Goal: Information Seeking & Learning: Understand process/instructions

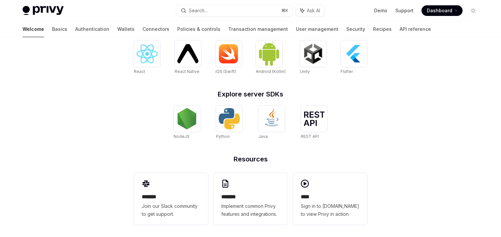
scroll to position [290, 0]
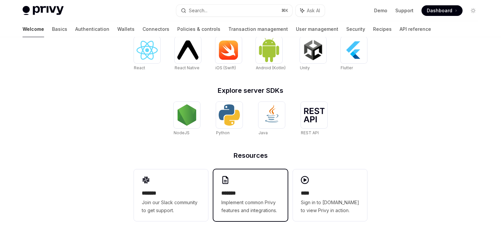
click at [236, 180] on div "******* Implement common Privy features and integrations." at bounding box center [250, 195] width 74 height 52
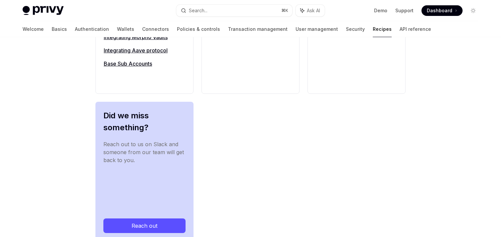
scroll to position [814, 0]
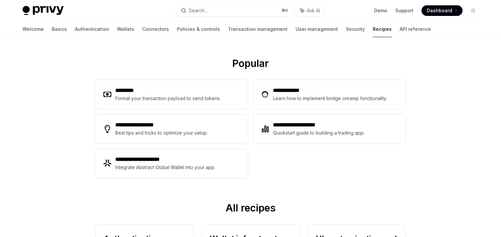
scroll to position [51, 0]
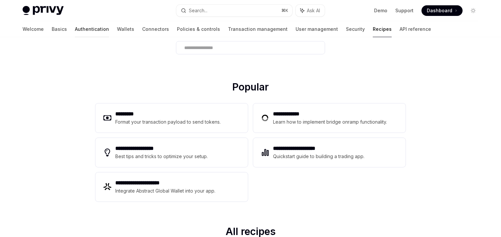
click at [75, 29] on link "Authentication" at bounding box center [92, 29] width 34 height 16
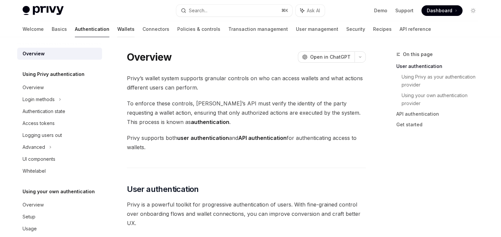
click at [117, 28] on link "Wallets" at bounding box center [125, 29] width 17 height 16
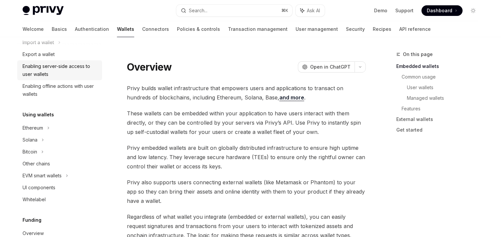
scroll to position [105, 0]
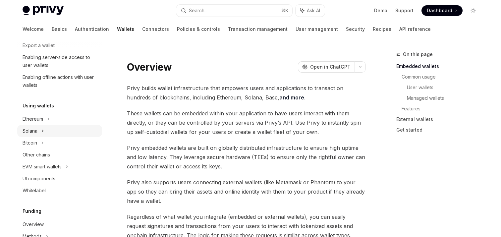
click at [33, 14] on div "Solana" at bounding box center [36, 10] width 26 height 8
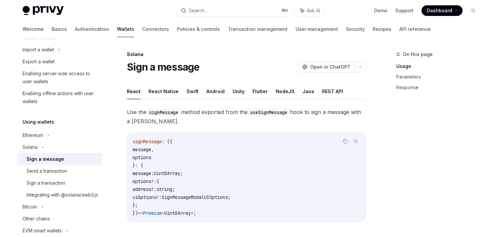
scroll to position [83, 0]
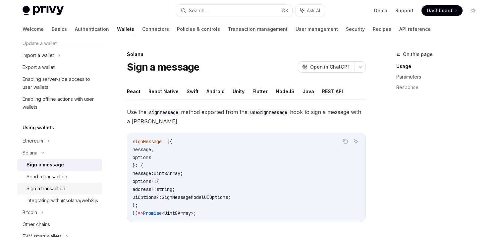
click at [43, 186] on div "Sign a transaction" at bounding box center [46, 189] width 39 height 8
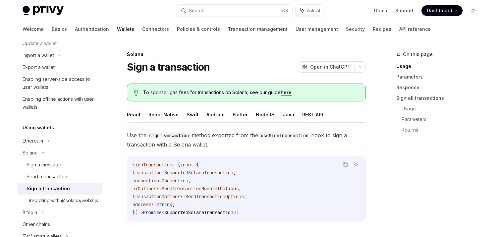
click at [310, 113] on button "REST API" at bounding box center [312, 115] width 21 height 16
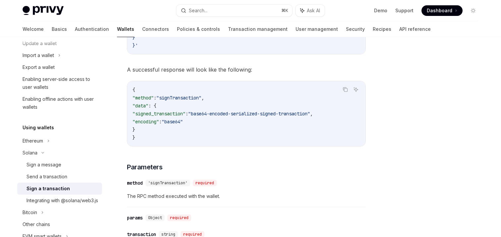
scroll to position [247, 0]
click at [50, 179] on div "Send a transaction" at bounding box center [47, 177] width 41 height 8
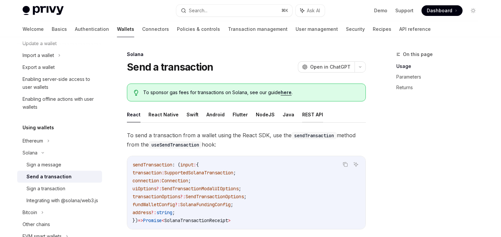
click at [308, 114] on button "REST API" at bounding box center [312, 115] width 21 height 16
type textarea "*"
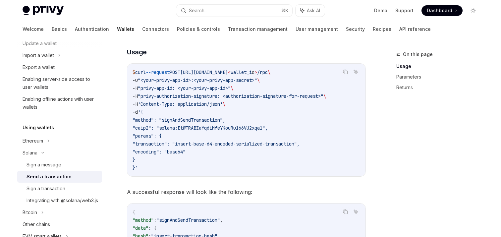
scroll to position [124, 0]
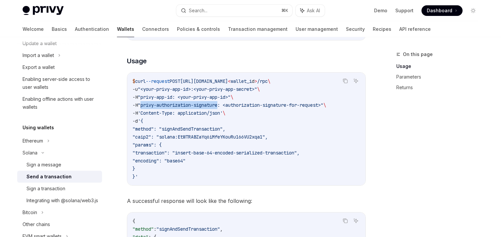
drag, startPoint x: 144, startPoint y: 104, endPoint x: 223, endPoint y: 103, distance: 79.2
click at [223, 103] on span ""privy-authorization-signature: <authorization-signature-for-request>"" at bounding box center [231, 105] width 186 height 6
copy span "privy-authorization-signature"
click at [206, 10] on div "Search..." at bounding box center [198, 11] width 19 height 8
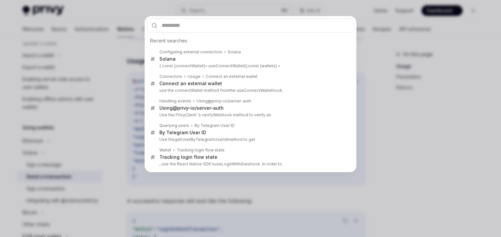
type input "**********"
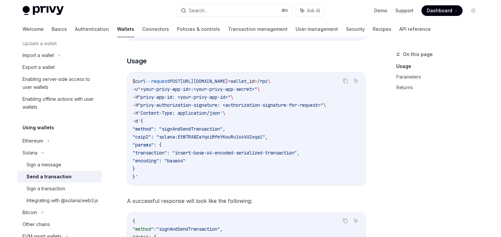
scroll to position [37, 0]
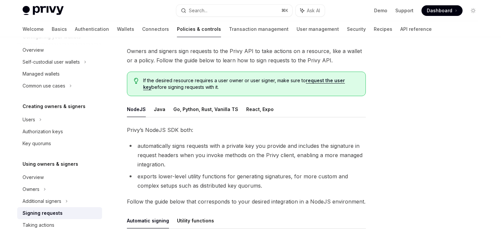
click at [330, 118] on div "NodeJS Java Go, Python, Rust, Vanilla TS React, Expo Privy’s NodeJS SDK both: a…" at bounding box center [246, 226] width 239 height 251
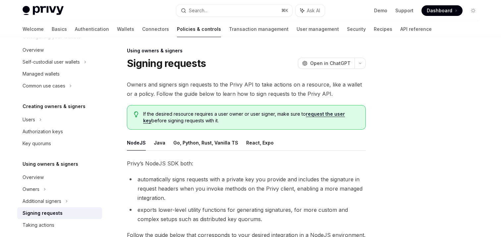
click at [229, 92] on span "Owners and signers sign requests to the Privy API to take actions on a resource…" at bounding box center [246, 89] width 239 height 19
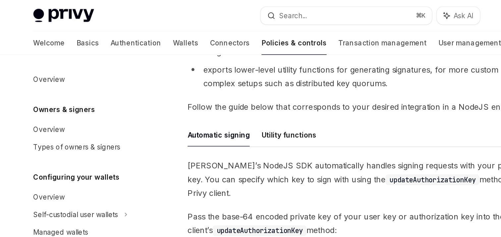
scroll to position [166, 0]
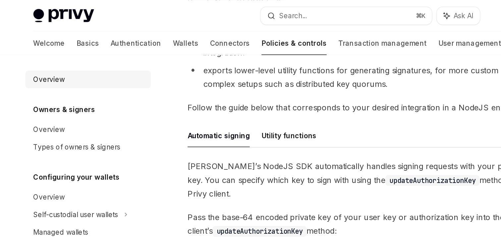
click at [37, 54] on div "Overview" at bounding box center [33, 54] width 21 height 8
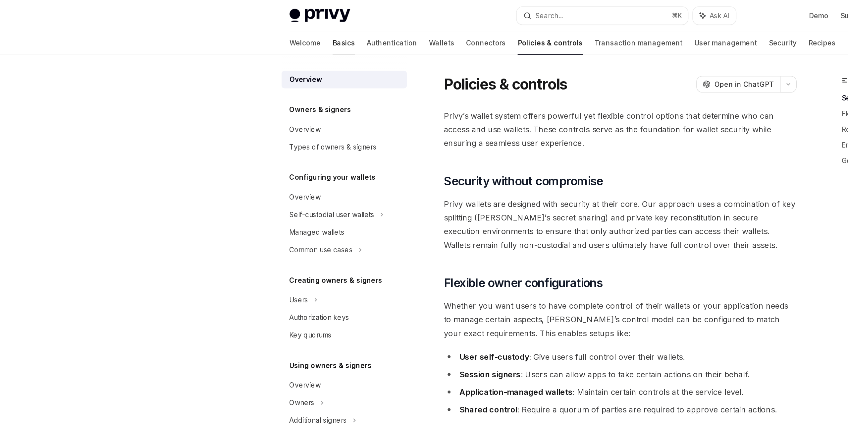
click at [225, 29] on link "Basics" at bounding box center [232, 29] width 15 height 16
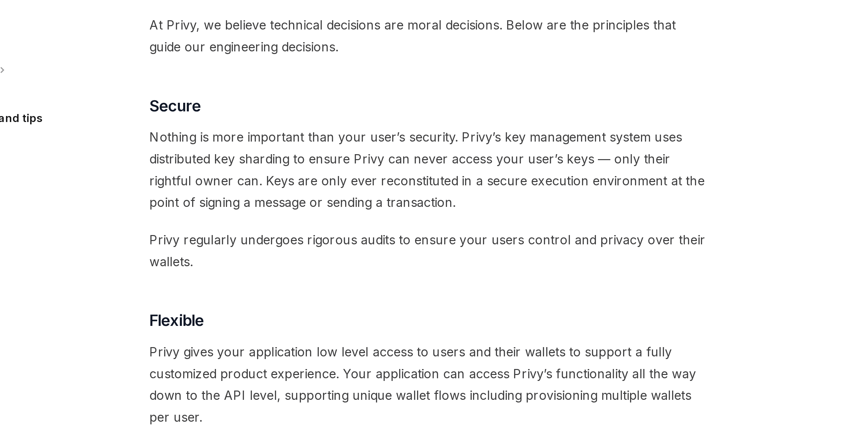
scroll to position [22, 0]
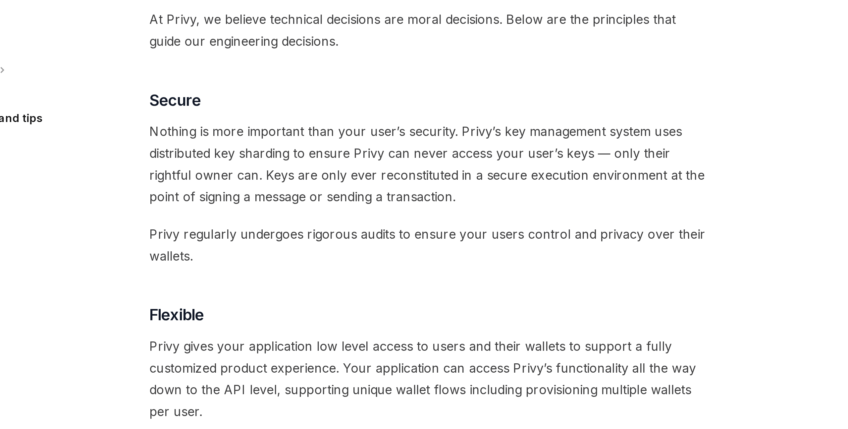
click at [401, 237] on span "Nothing is more important than your user’s security. Privy’s key management sys…" at bounding box center [420, 315] width 239 height 37
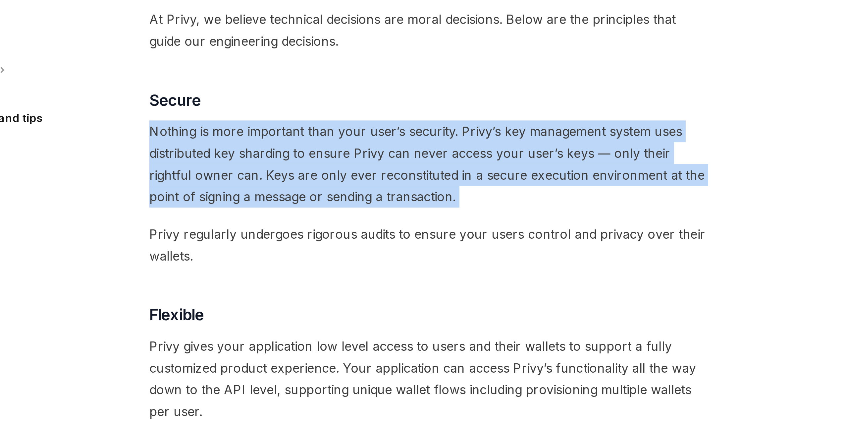
click at [401, 237] on span "Nothing is more important than your user’s security. Privy’s key management sys…" at bounding box center [420, 315] width 239 height 37
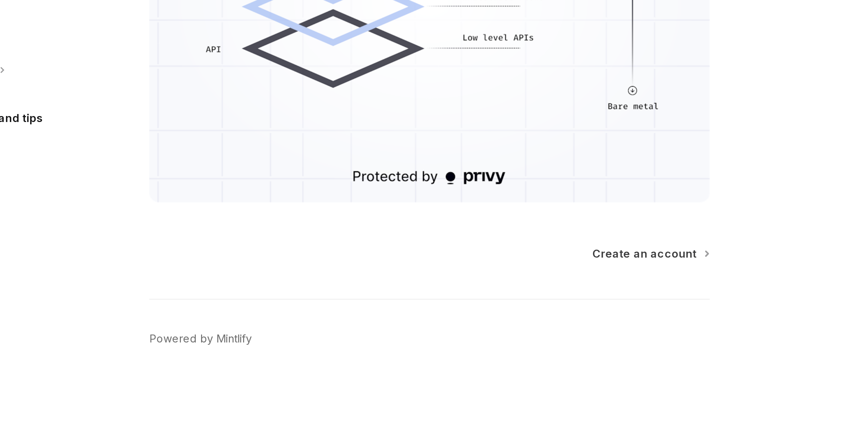
scroll to position [438, 0]
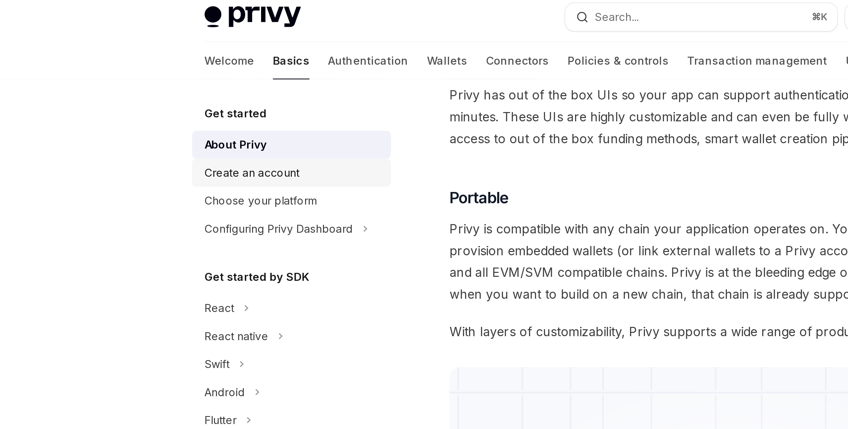
click at [211, 78] on div "Create an account" at bounding box center [216, 77] width 40 height 8
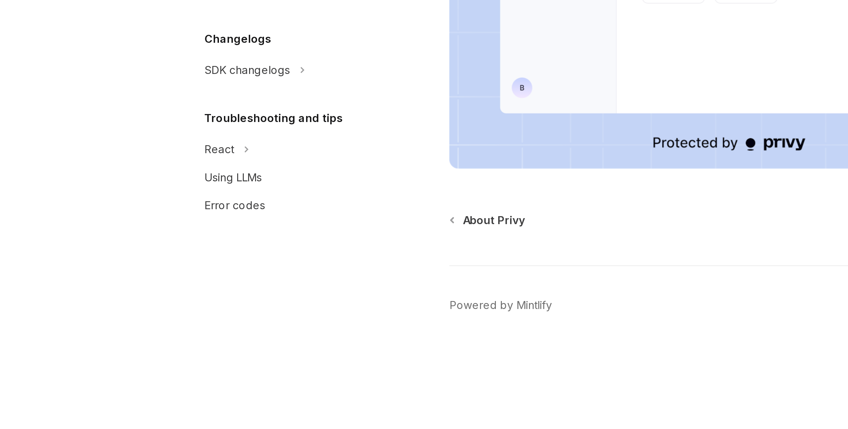
click at [280, 237] on div "Get started About Privy Create an account Choose your platform Configuring Priv…" at bounding box center [238, 233] width 95 height 392
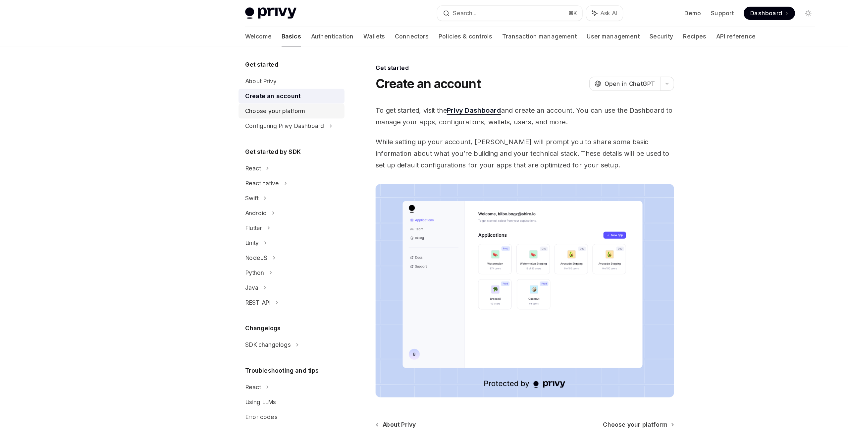
click at [225, 86] on div "Choose your platform" at bounding box center [220, 89] width 48 height 8
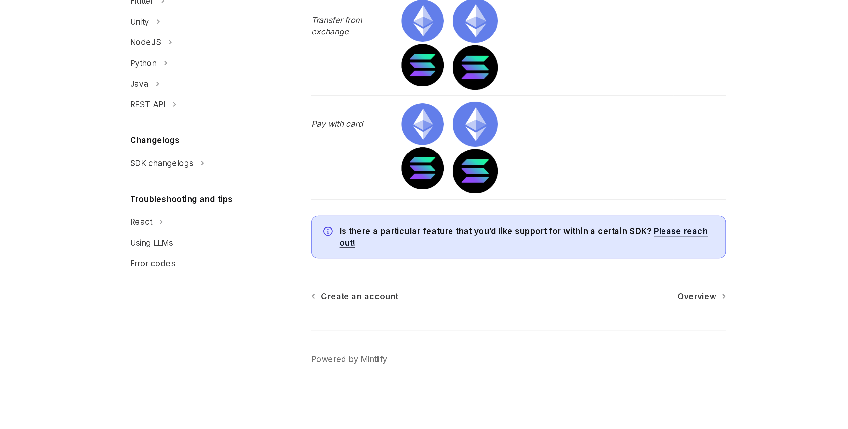
scroll to position [2035, 0]
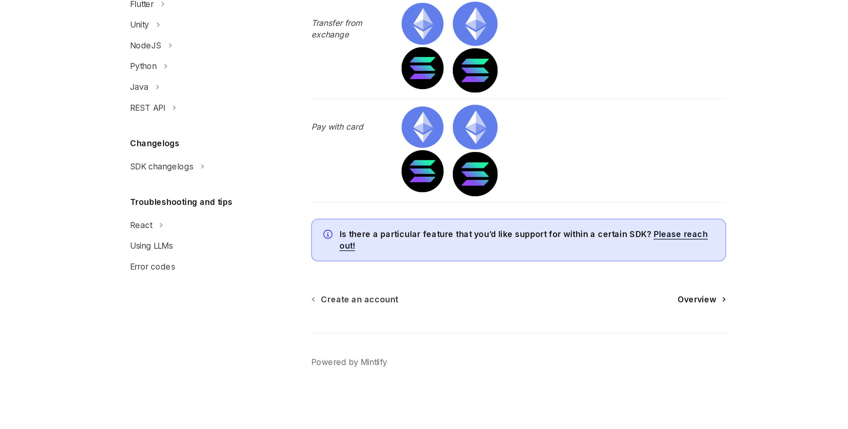
click at [501, 237] on span "Overview" at bounding box center [523, 352] width 22 height 7
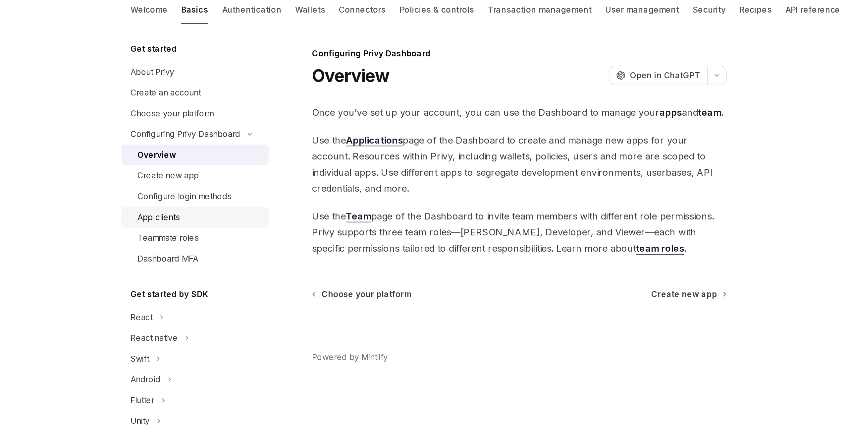
click at [218, 147] on div "App clients" at bounding box center [212, 148] width 24 height 8
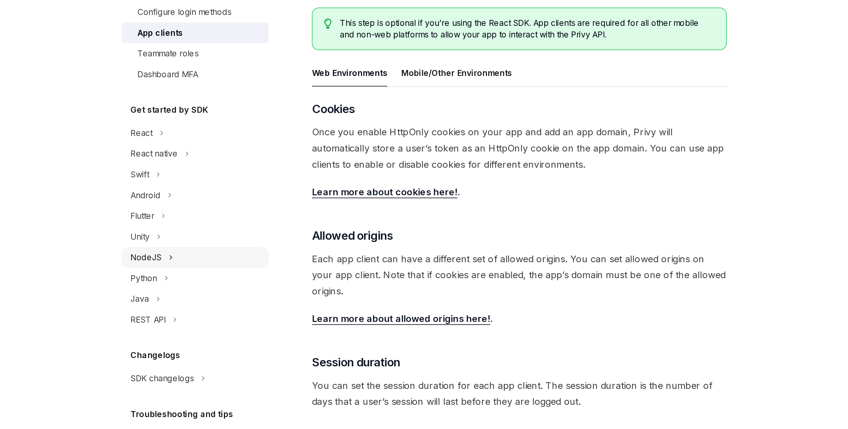
click at [210, 237] on div "NodeJS" at bounding box center [205, 278] width 18 height 8
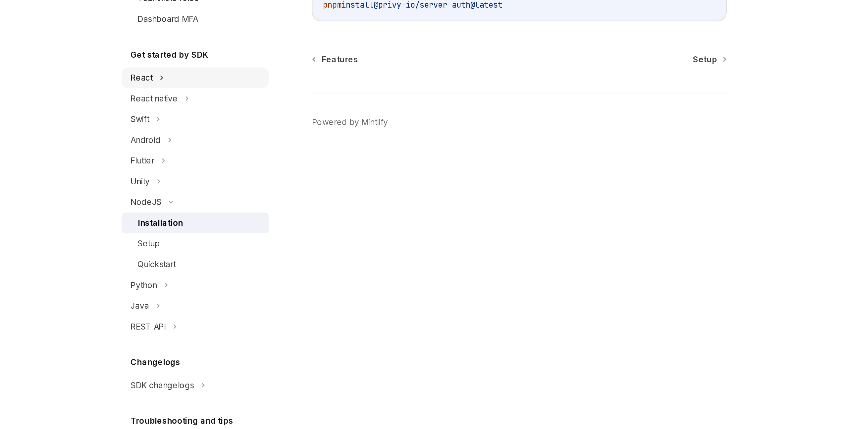
click at [213, 206] on icon at bounding box center [214, 206] width 3 height 8
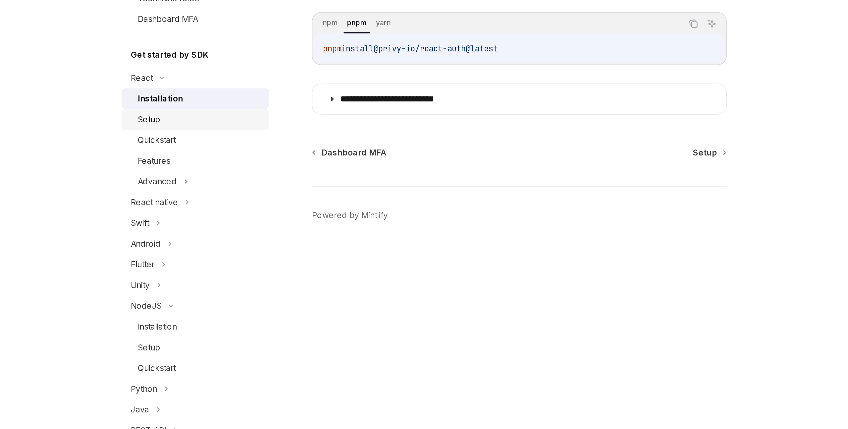
click at [215, 229] on div "Setup" at bounding box center [236, 230] width 72 height 8
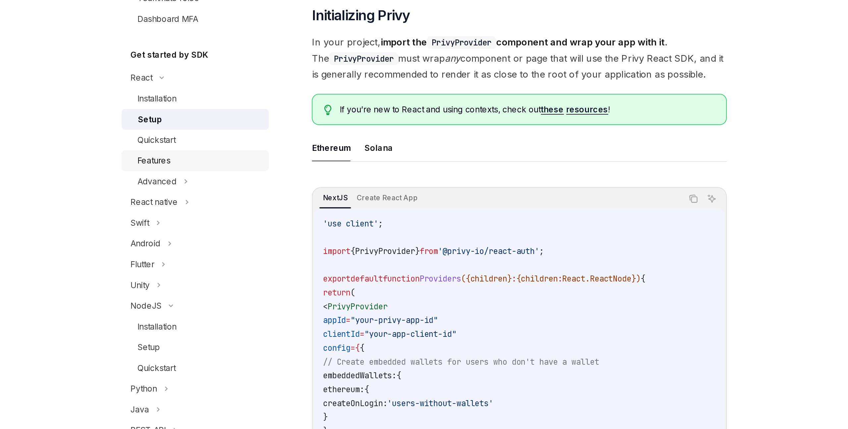
click at [213, 237] on div "Features" at bounding box center [209, 254] width 19 height 8
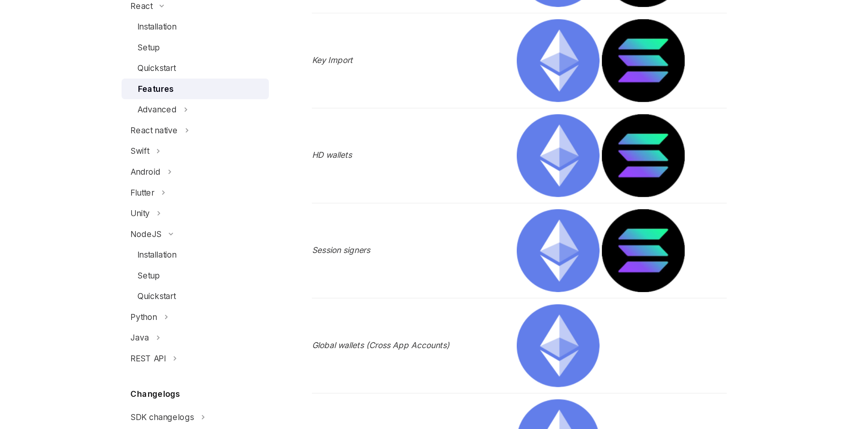
scroll to position [644, 0]
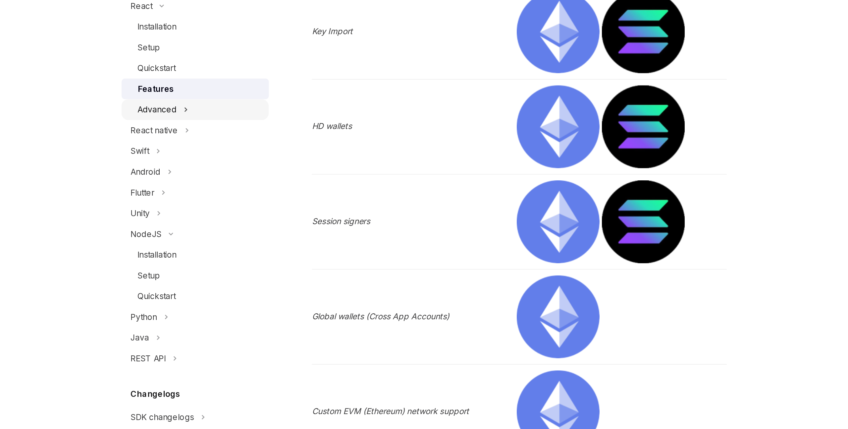
click at [216, 237] on div "Advanced" at bounding box center [211, 245] width 23 height 8
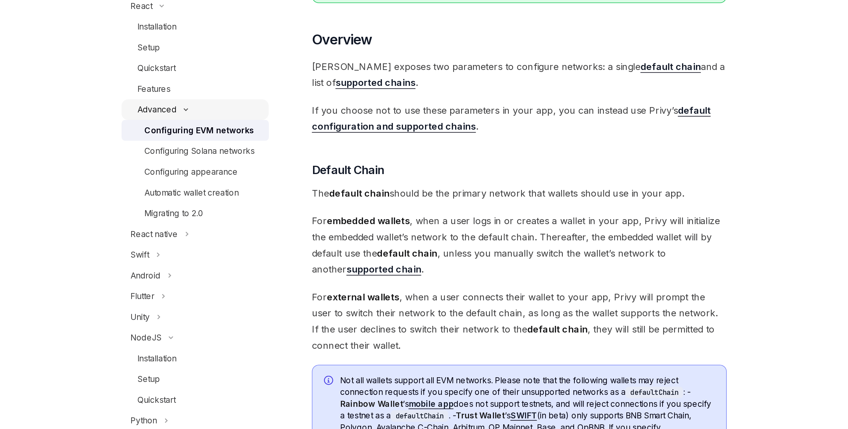
scroll to position [45, 0]
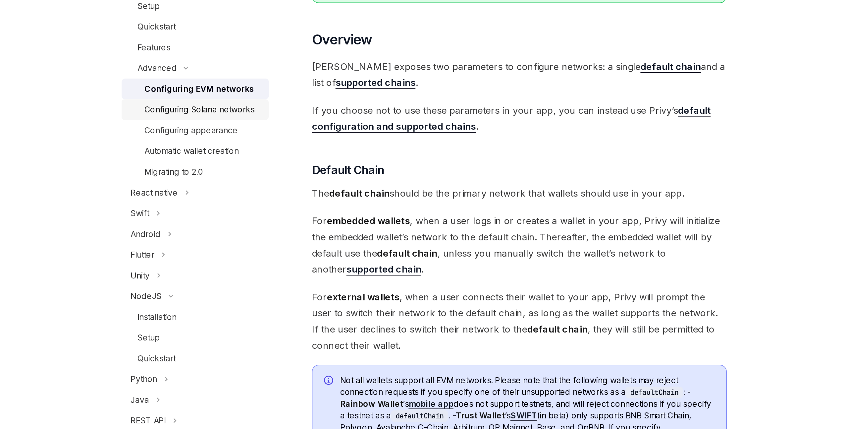
click at [228, 237] on div "Configuring Solana networks" at bounding box center [235, 245] width 63 height 8
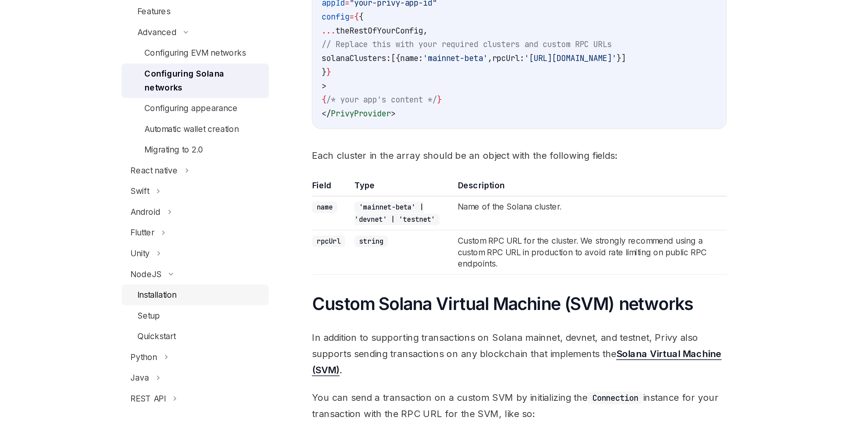
scroll to position [150, 0]
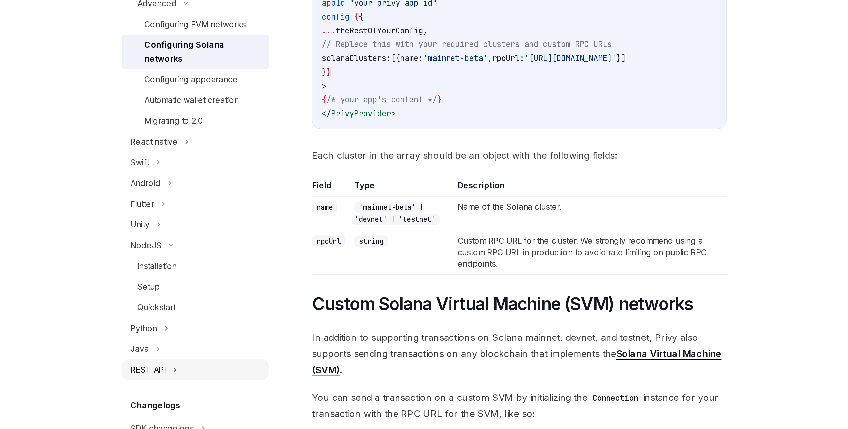
click at [212, 237] on div "REST API" at bounding box center [206, 326] width 20 height 8
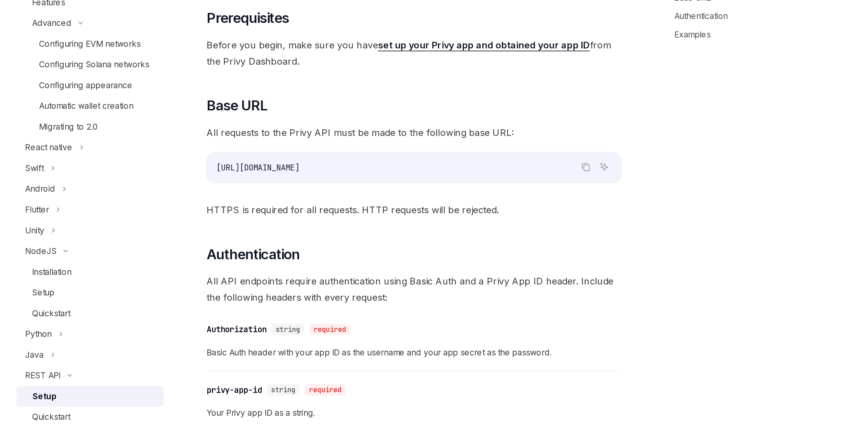
click at [344, 174] on span "[URL][DOMAIN_NAME]" at bounding box center [330, 175] width 48 height 6
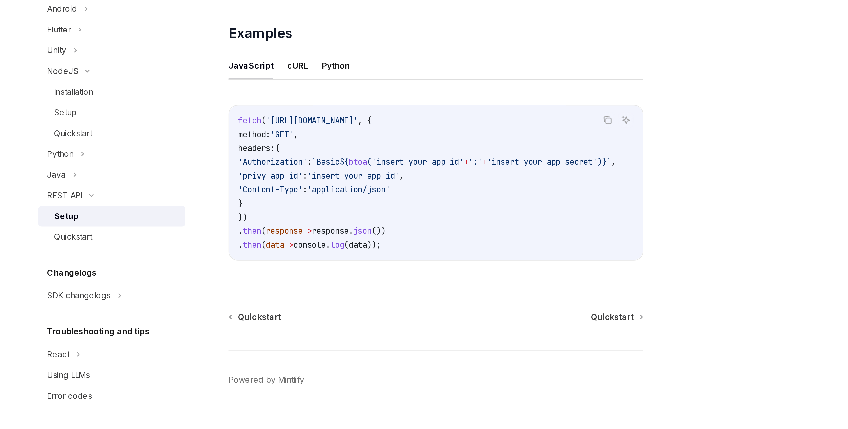
scroll to position [202, 0]
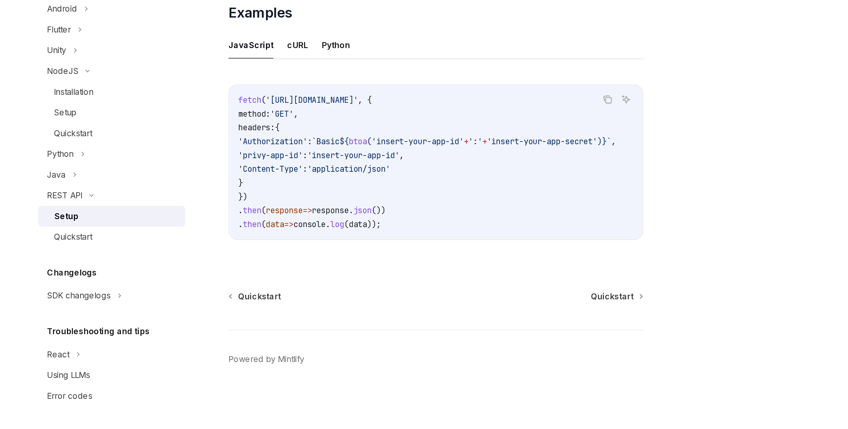
click at [365, 237] on div "REST API Setup OpenAI Open in ChatGPT OpenAI Open in ChatGPT ​ Prerequisites Be…" at bounding box center [358, 140] width 366 height 578
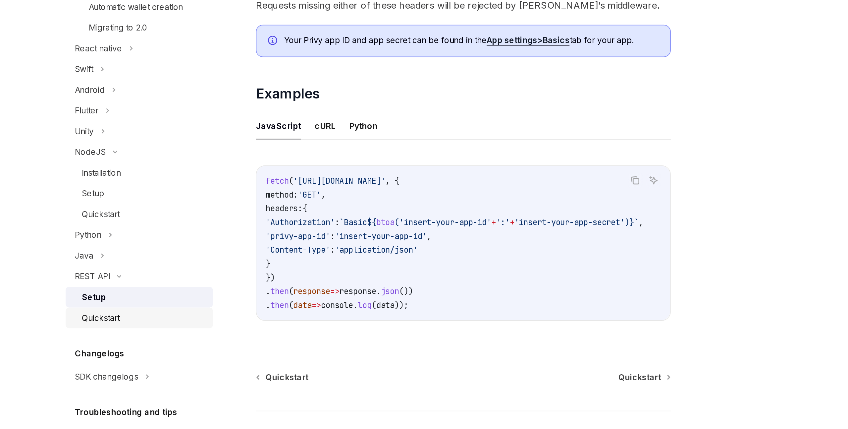
click at [224, 237] on div "Quickstart" at bounding box center [236, 318] width 72 height 8
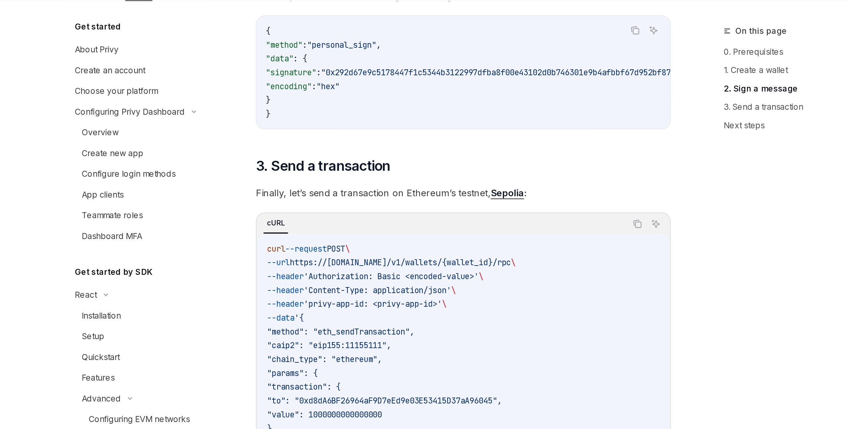
scroll to position [480, 0]
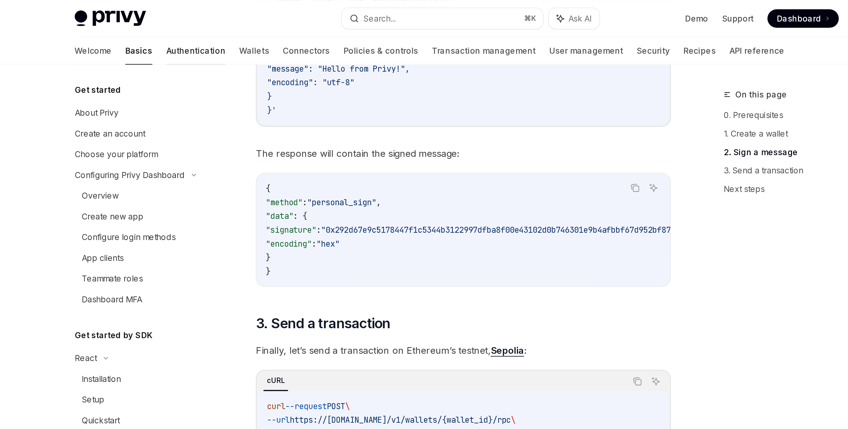
click at [249, 30] on link "Authentication" at bounding box center [266, 29] width 34 height 16
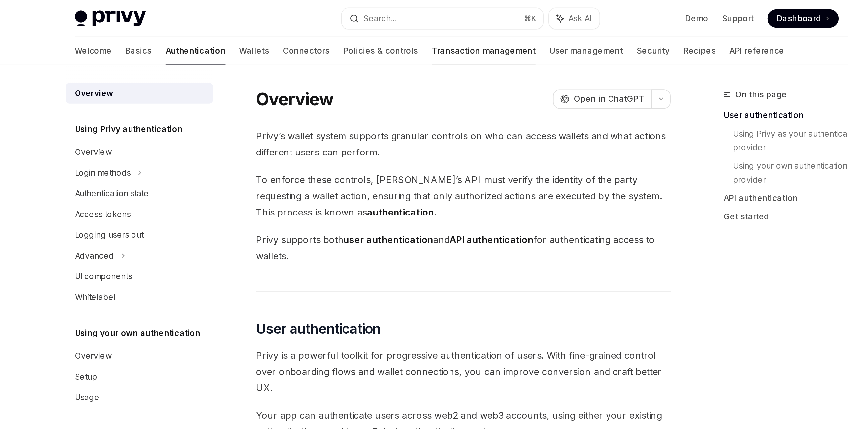
click at [402, 28] on link "Transaction management" at bounding box center [432, 29] width 60 height 16
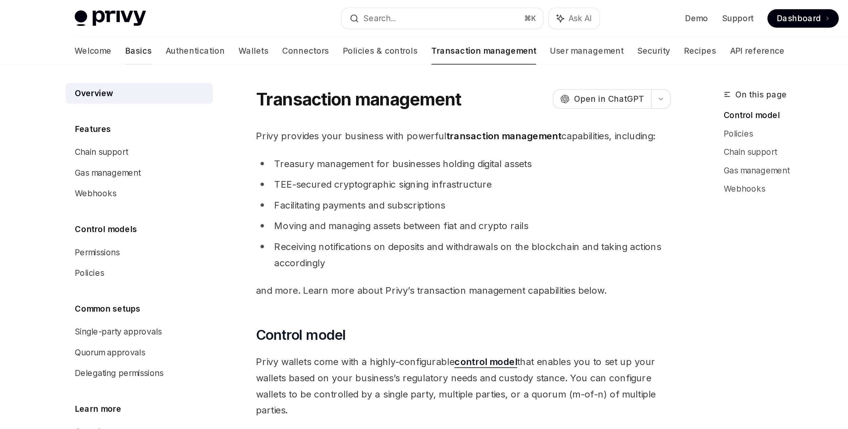
click at [225, 27] on link "Basics" at bounding box center [232, 29] width 15 height 16
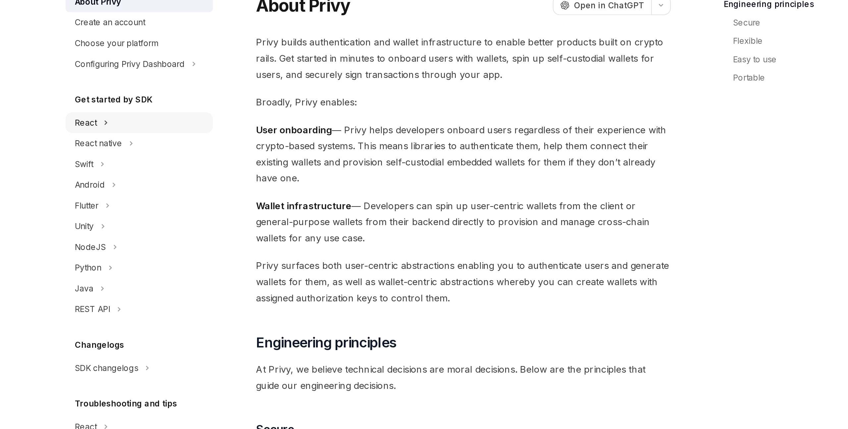
click at [210, 137] on div "React" at bounding box center [233, 135] width 85 height 12
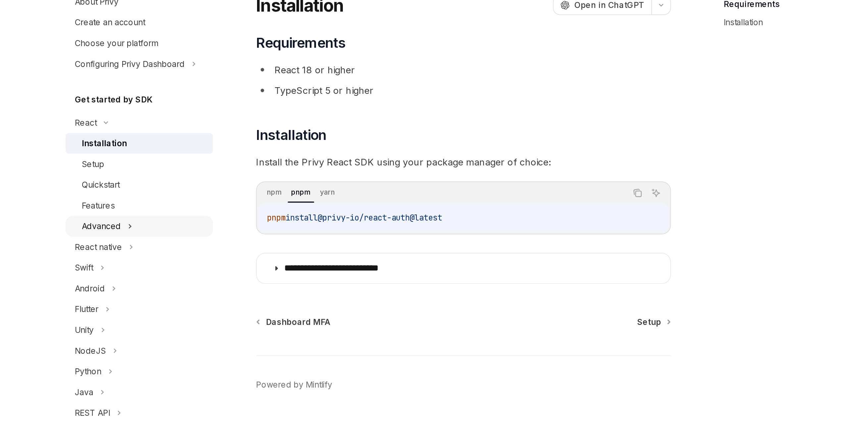
click at [218, 192] on div "Advanced" at bounding box center [211, 194] width 23 height 8
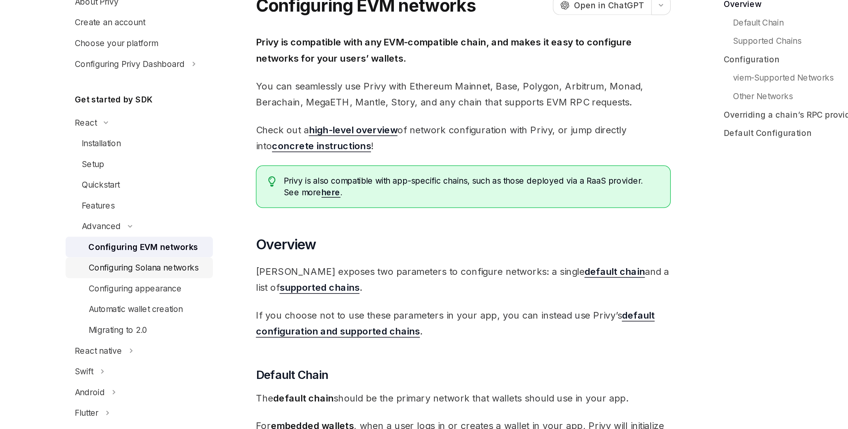
click at [231, 219] on div "Configuring Solana networks" at bounding box center [235, 218] width 63 height 8
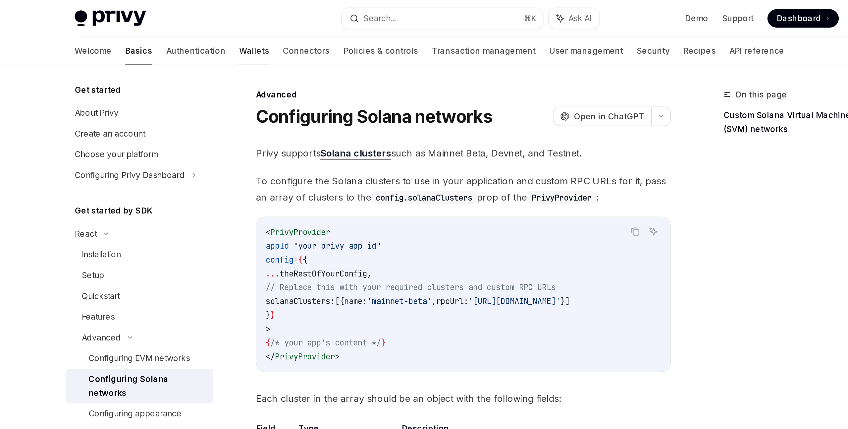
click at [291, 30] on link "Wallets" at bounding box center [299, 29] width 17 height 16
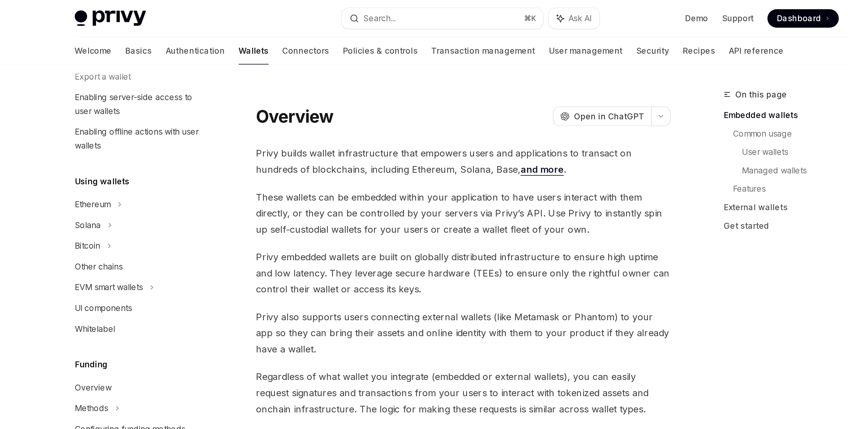
scroll to position [118, 0]
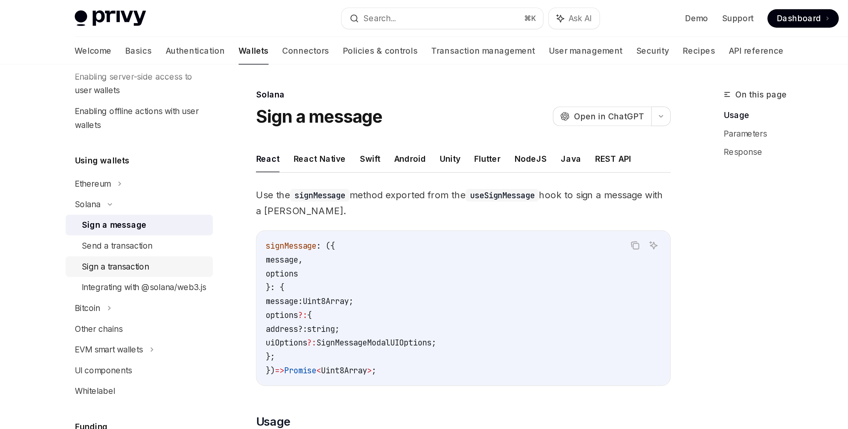
click at [217, 155] on div "Sign a transaction" at bounding box center [219, 153] width 39 height 8
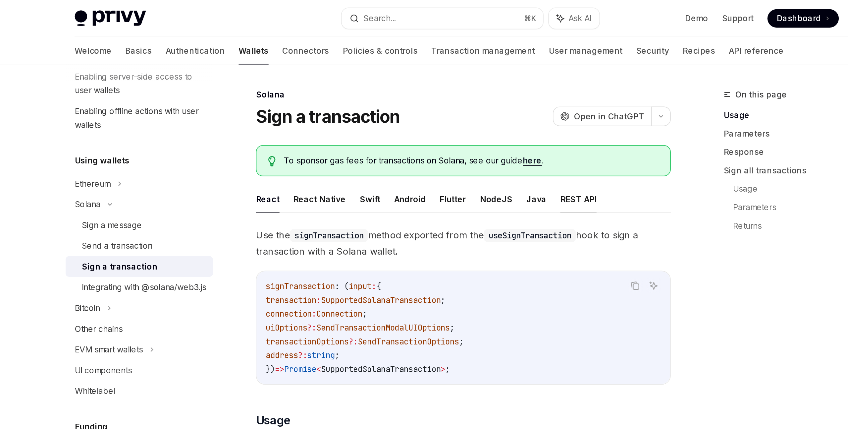
click at [476, 114] on button "REST API" at bounding box center [486, 115] width 21 height 16
type textarea "*"
